Goal: Task Accomplishment & Management: Use online tool/utility

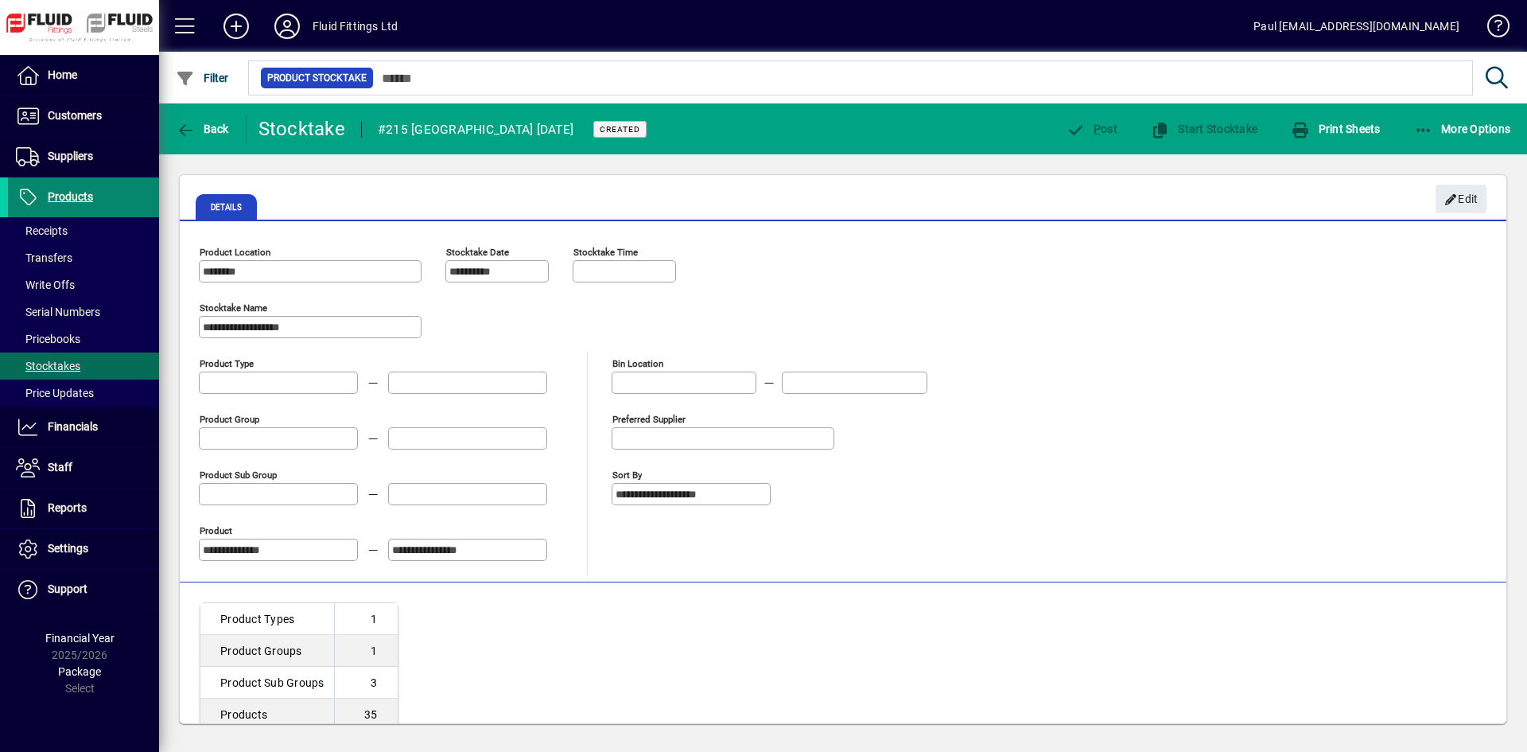
click at [72, 196] on span "Products" at bounding box center [70, 196] width 45 height 13
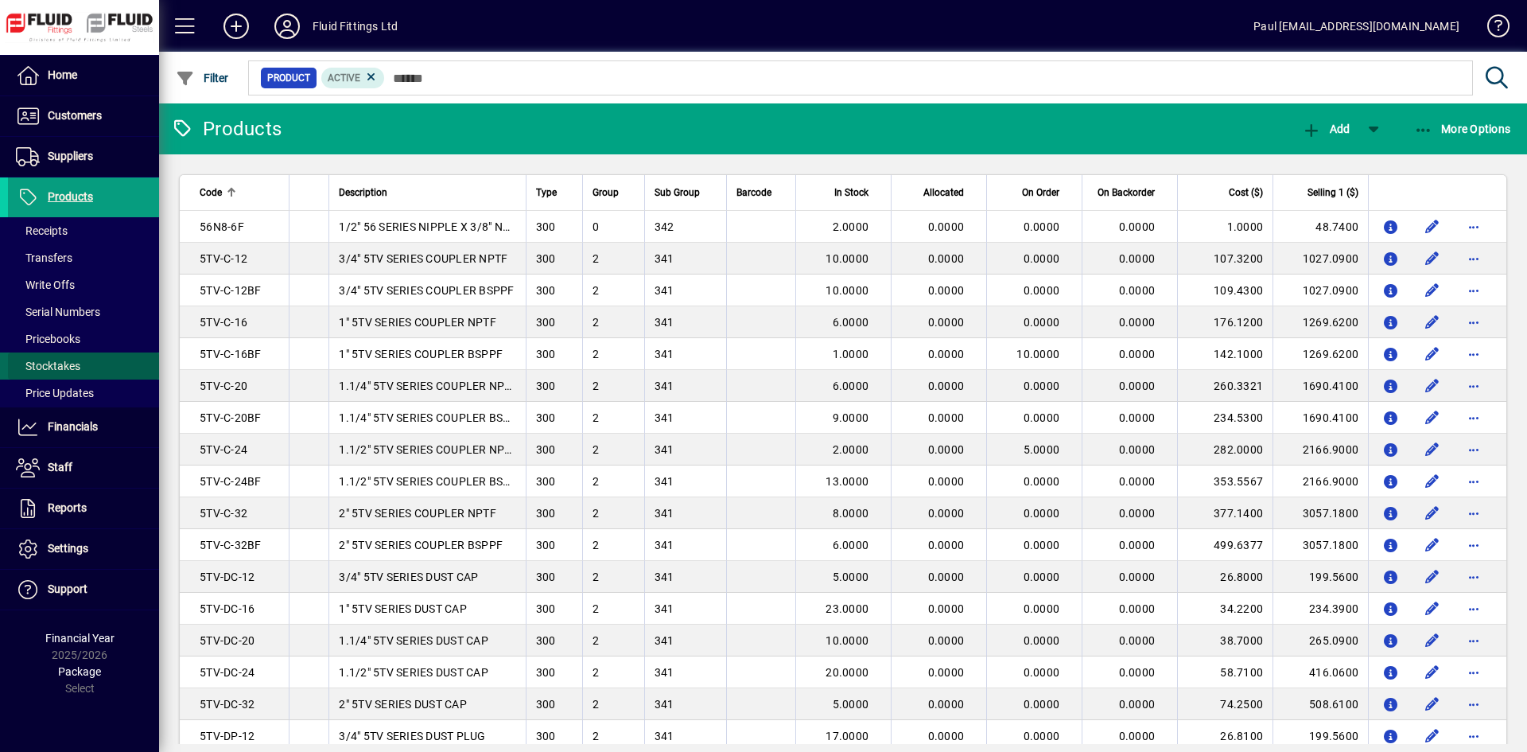
click at [56, 366] on span "Stocktakes" at bounding box center [48, 365] width 64 height 13
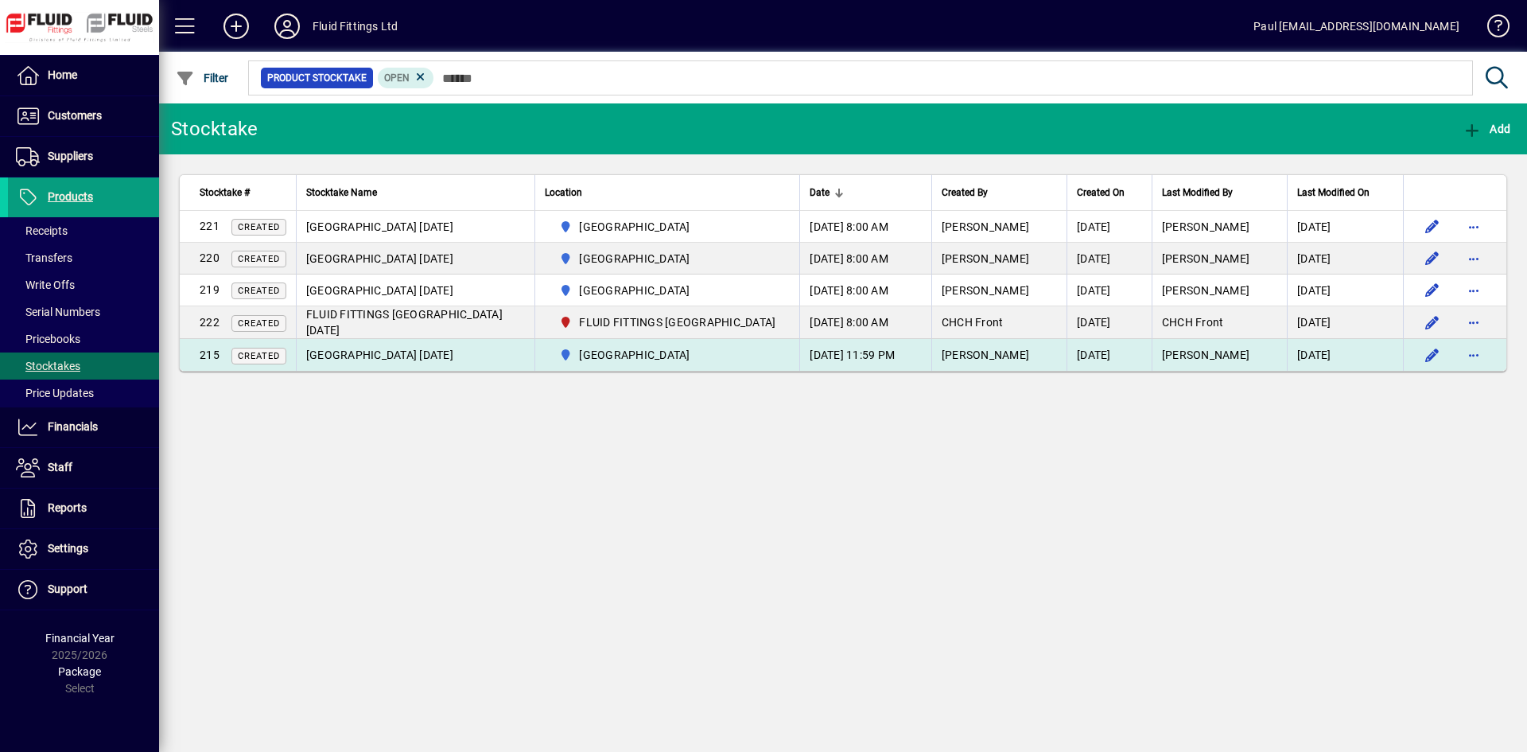
click at [842, 352] on td "[DATE] 11:59 PM" at bounding box center [865, 355] width 132 height 32
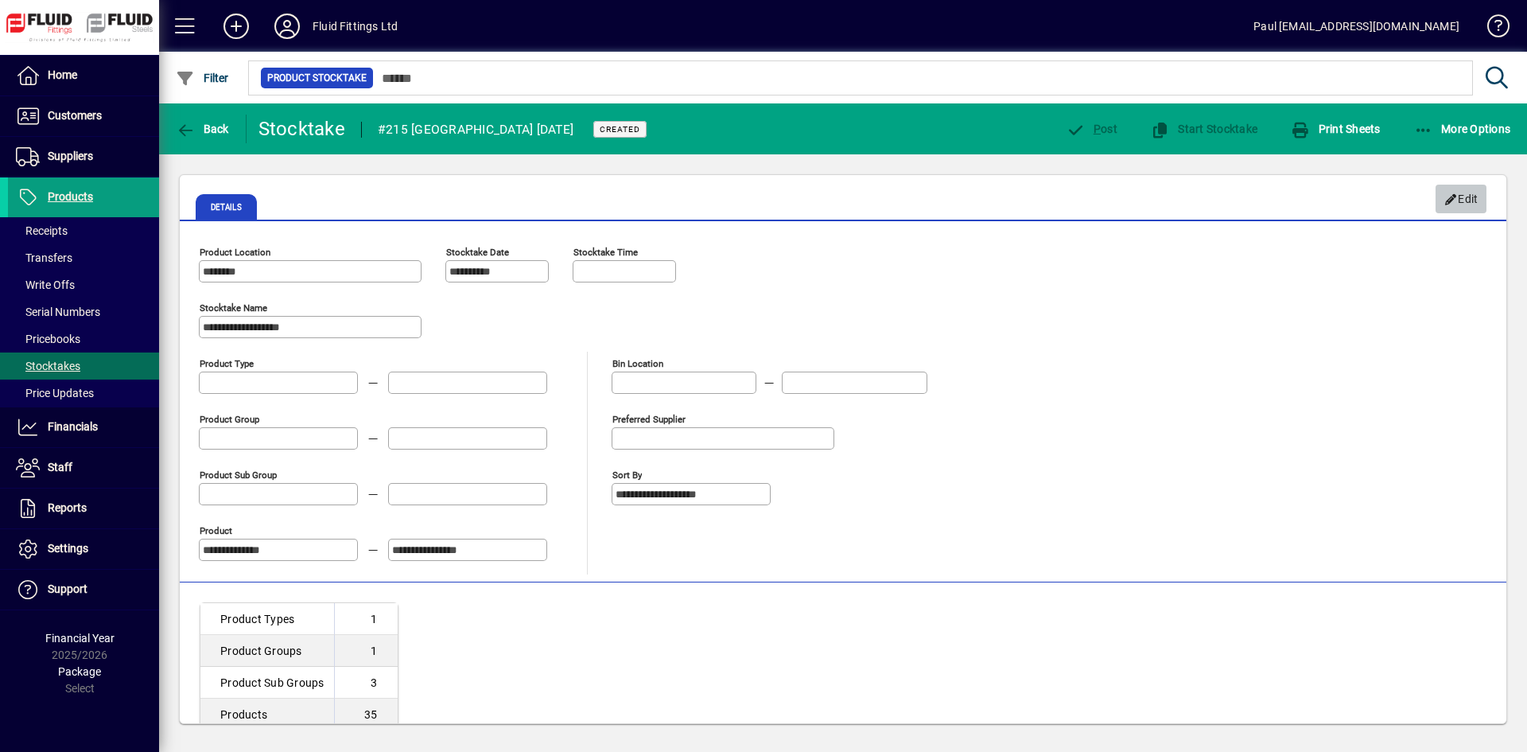
click at [1452, 203] on icon "button" at bounding box center [1451, 199] width 14 height 11
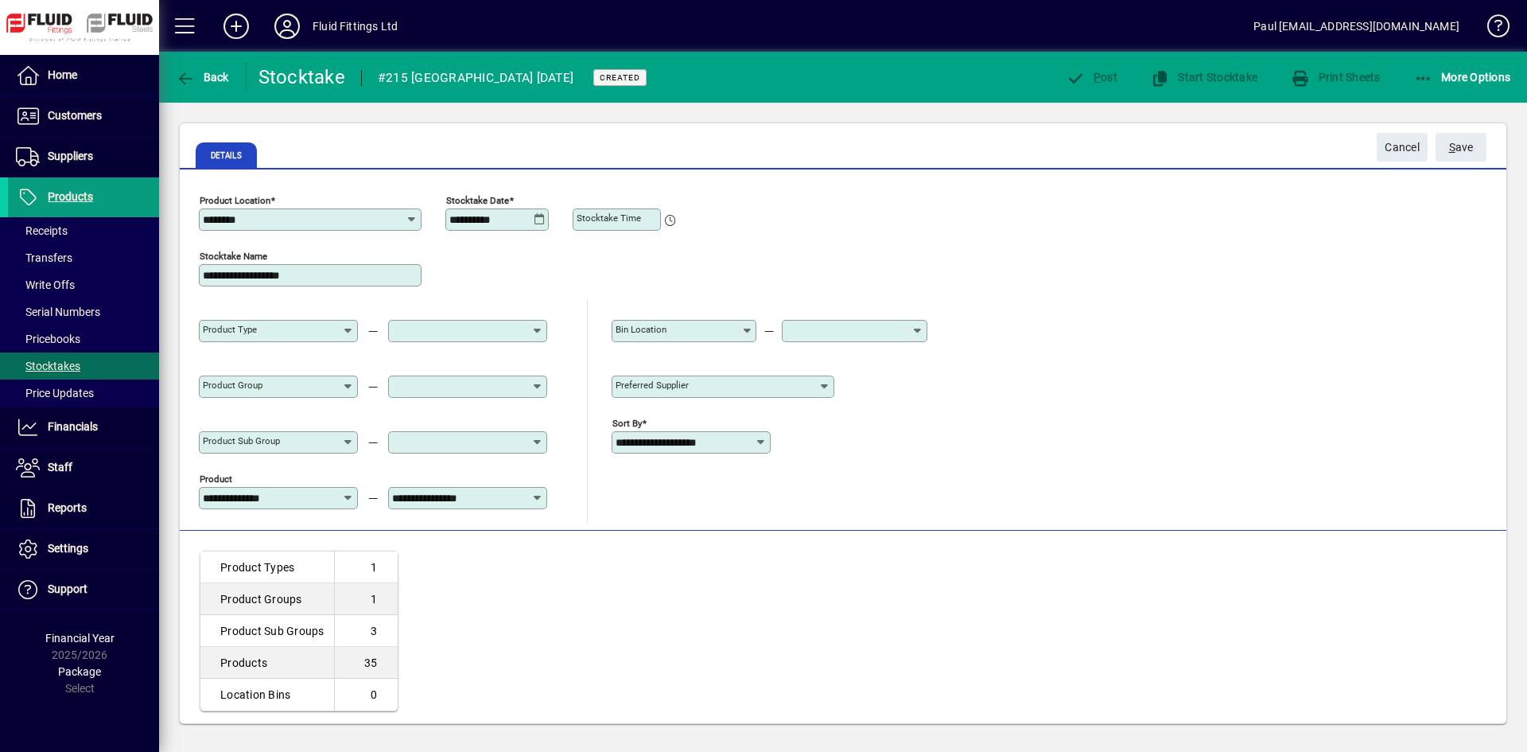
click at [672, 218] on icon at bounding box center [668, 212] width 15 height 27
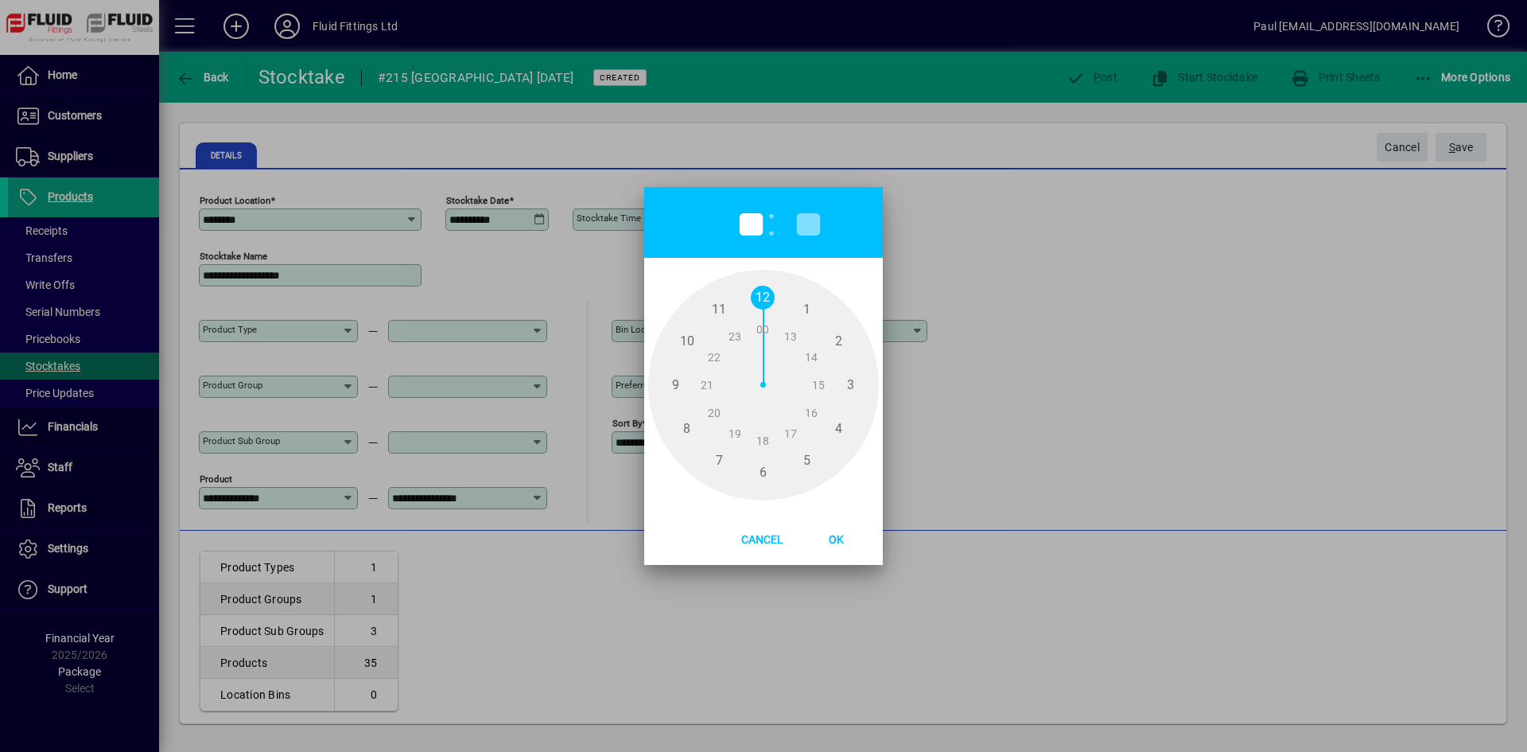
click at [685, 432] on span "8" at bounding box center [687, 429] width 24 height 24
type input "*"
click at [833, 538] on span "Ok" at bounding box center [836, 539] width 41 height 13
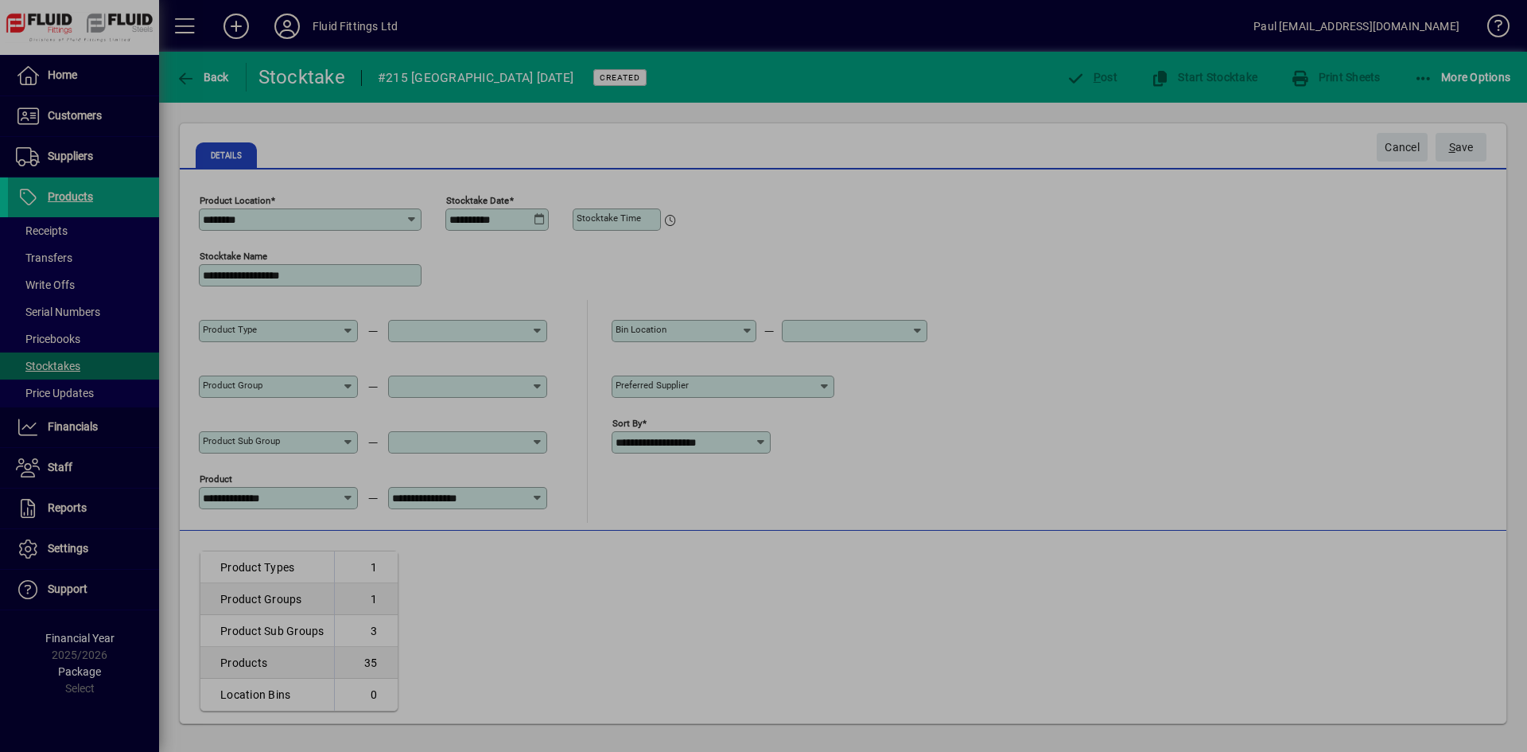
type input "*****"
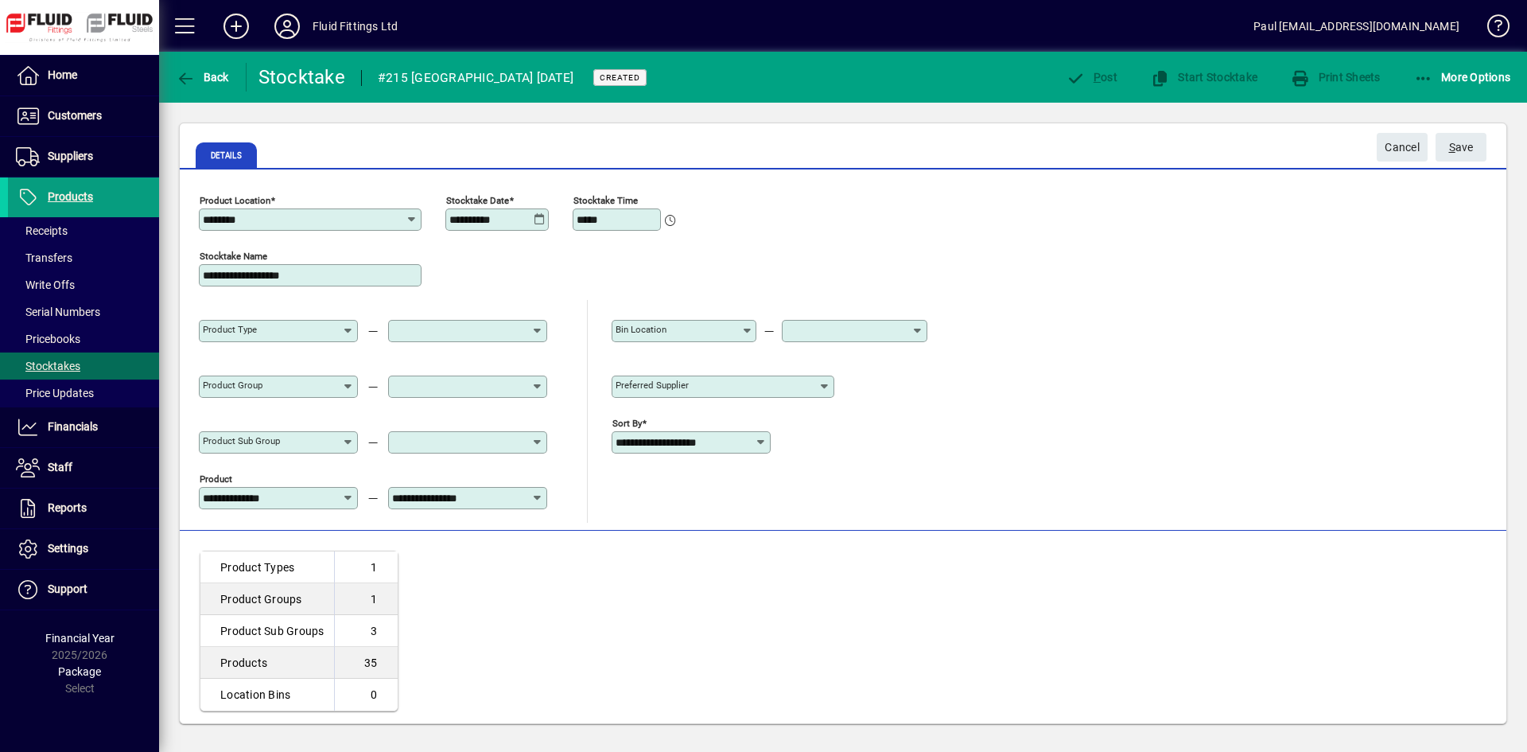
click at [642, 223] on input "*****" at bounding box center [619, 219] width 84 height 13
click at [1459, 154] on span "S ave" at bounding box center [1461, 147] width 25 height 26
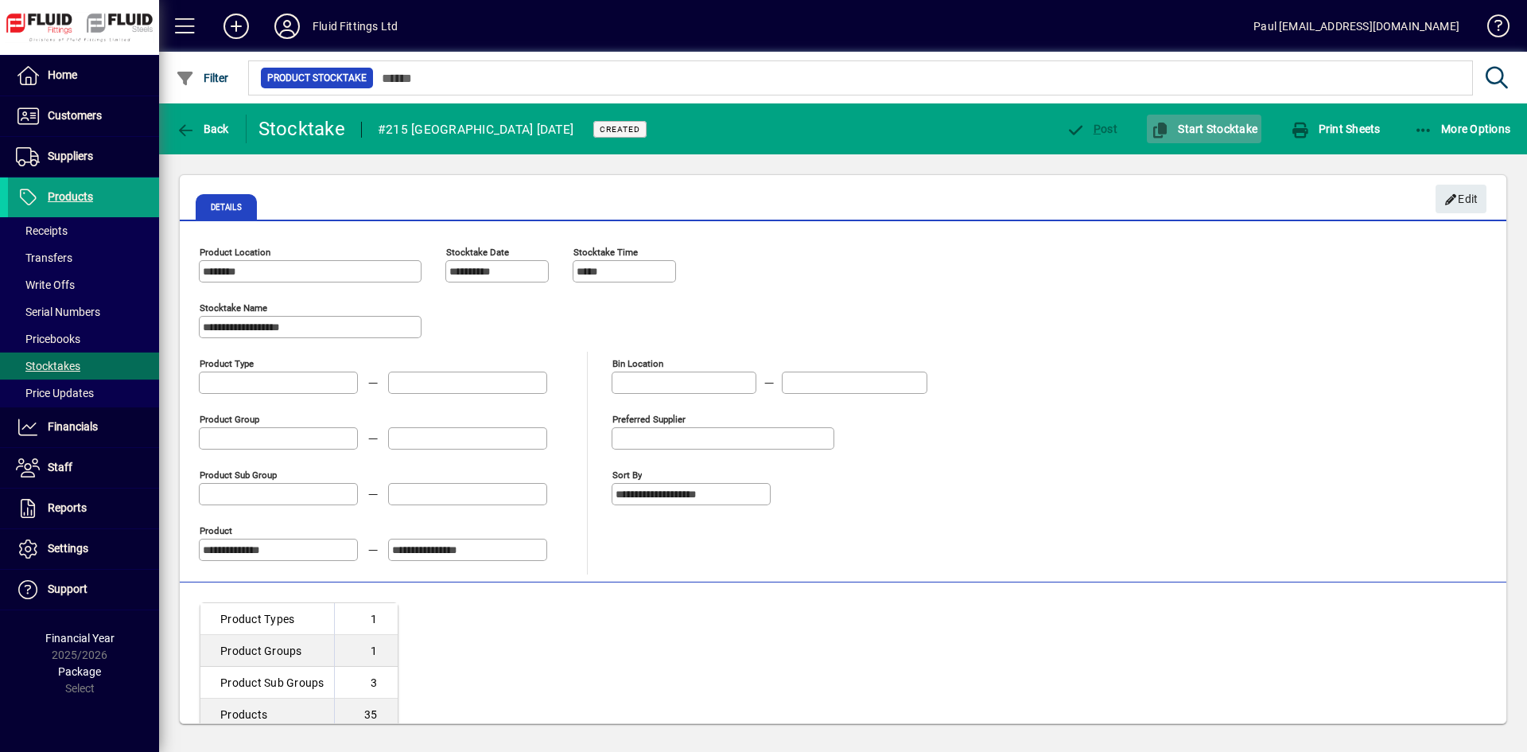
click at [1213, 130] on span "Start Stocktake" at bounding box center [1204, 128] width 107 height 13
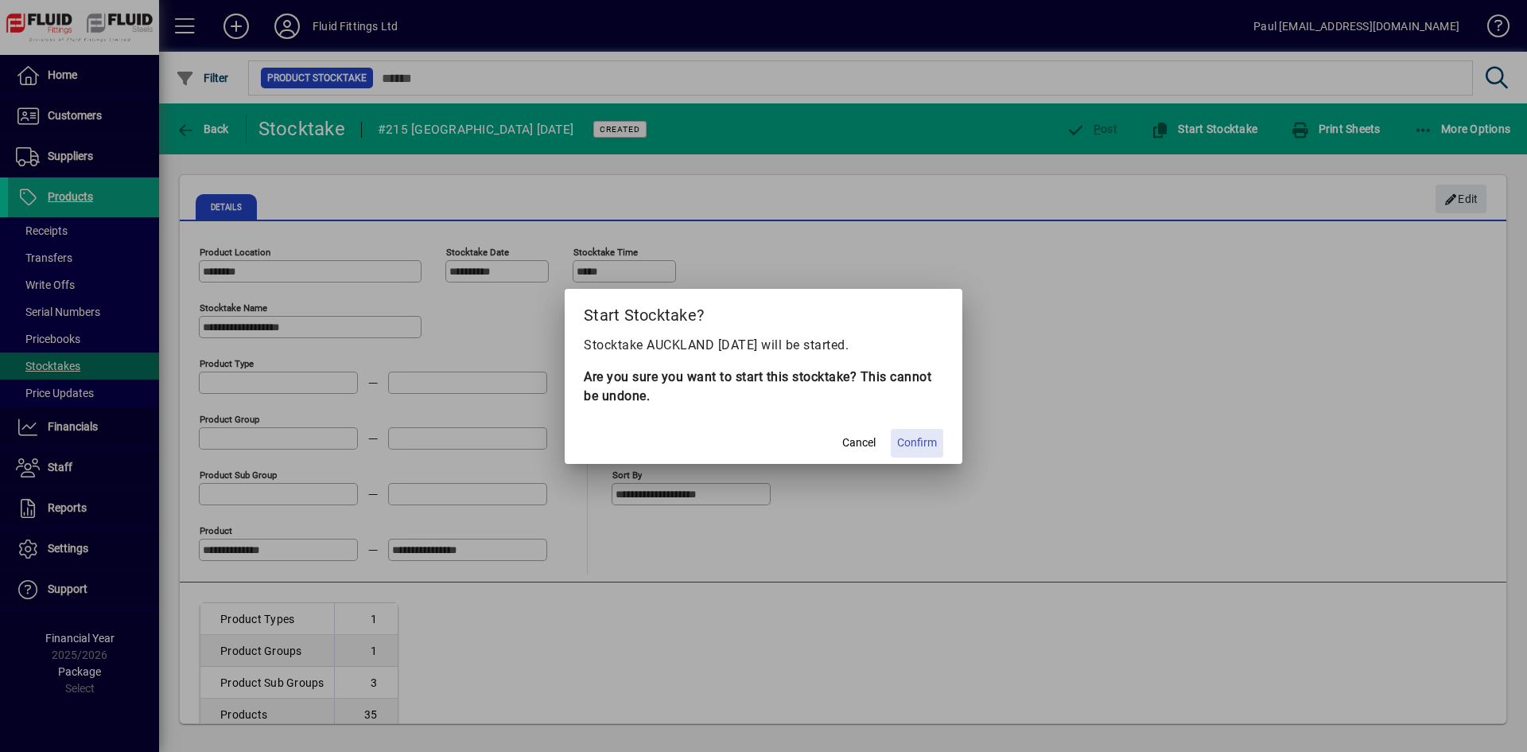
click at [927, 442] on span "Confirm" at bounding box center [917, 442] width 40 height 17
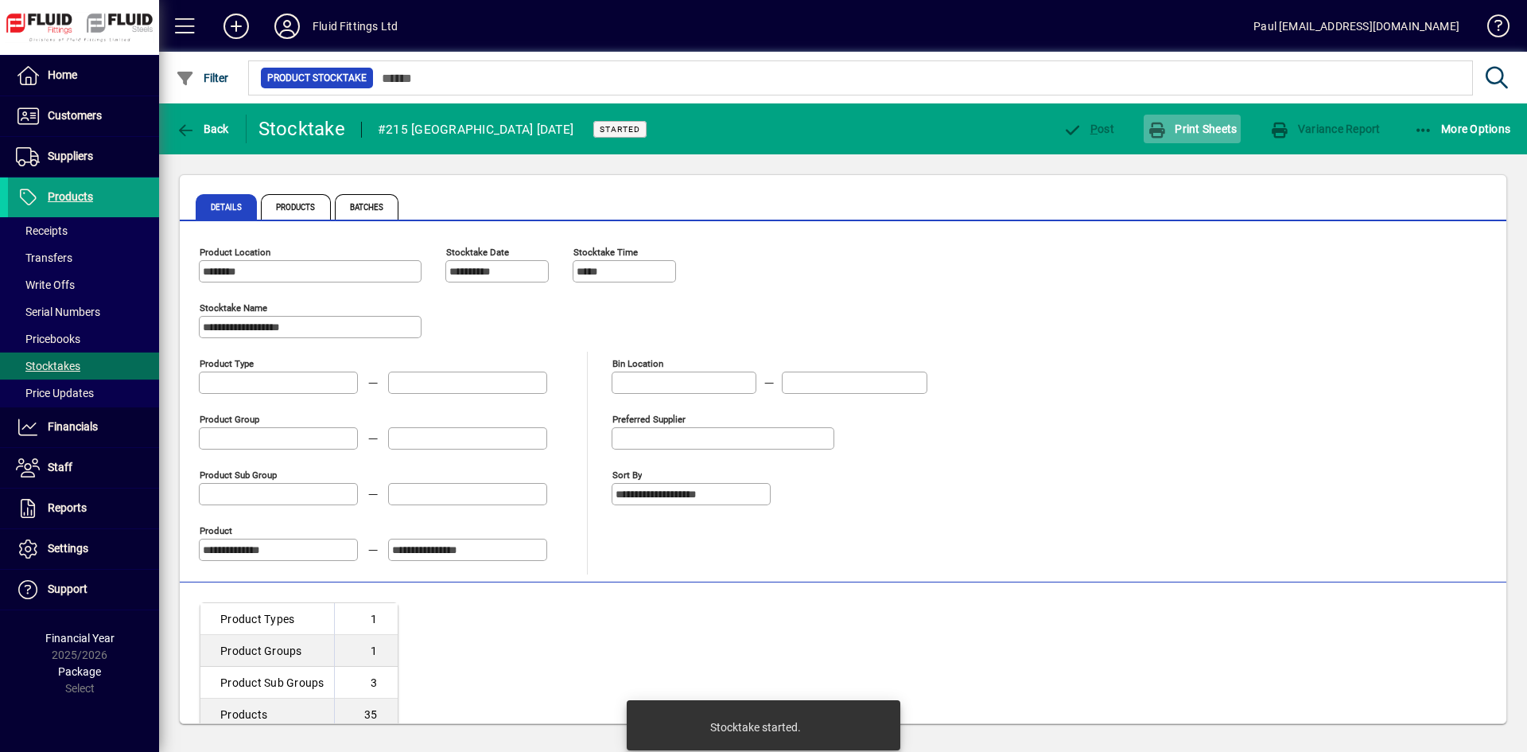
click at [1191, 123] on span "Print Sheets" at bounding box center [1193, 128] width 90 height 13
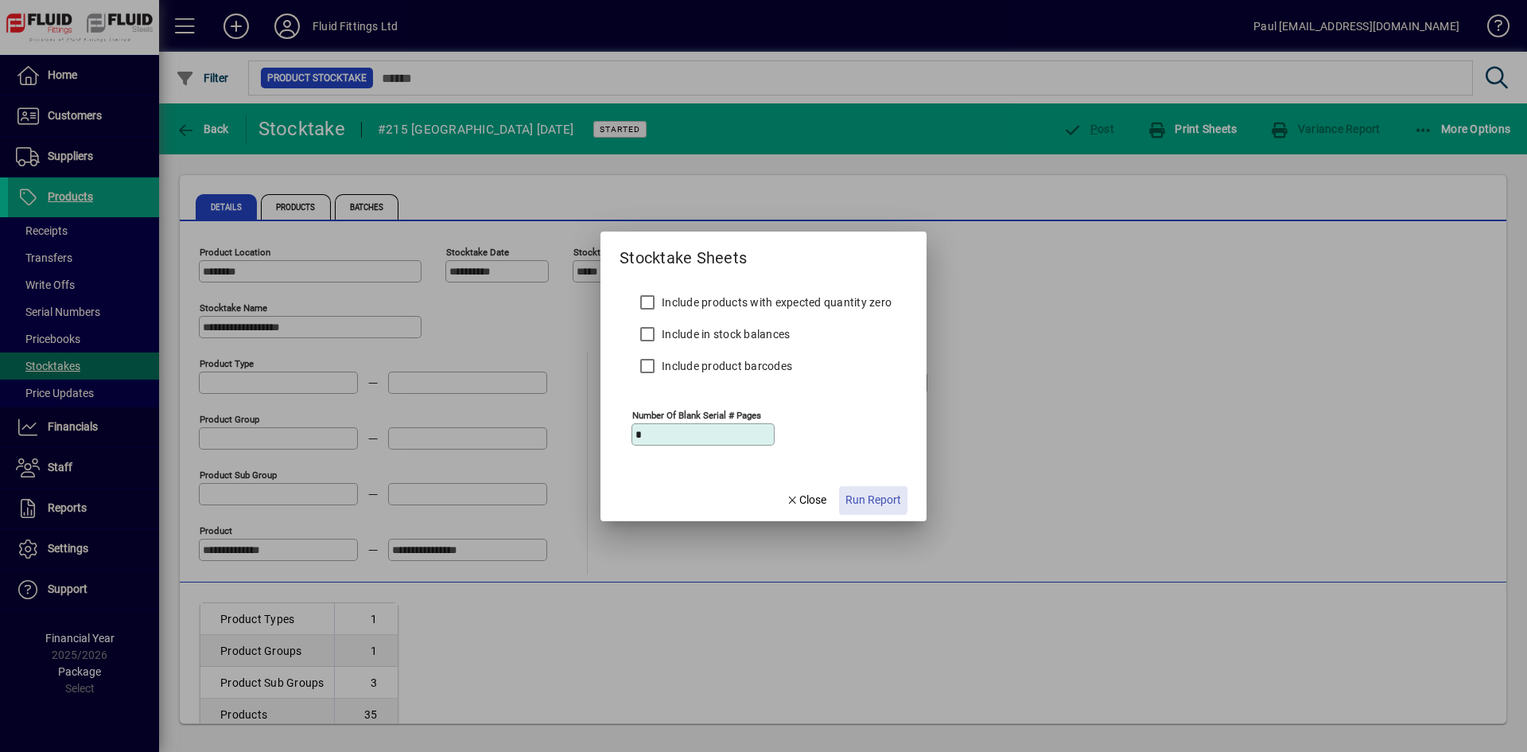
click at [861, 498] on span "Run Report" at bounding box center [873, 500] width 56 height 17
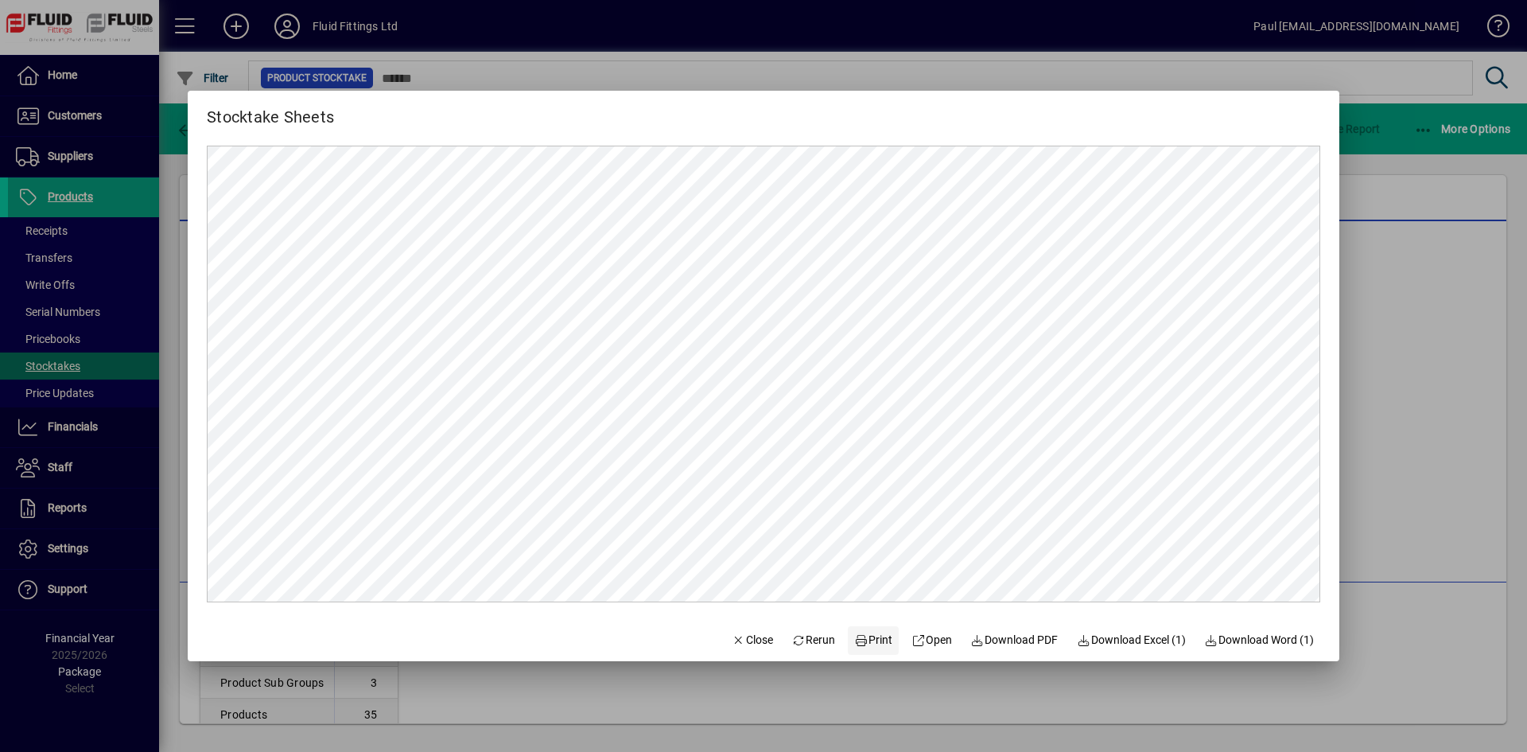
click at [856, 643] on span "Print" at bounding box center [873, 639] width 38 height 17
